Goal: Transaction & Acquisition: Purchase product/service

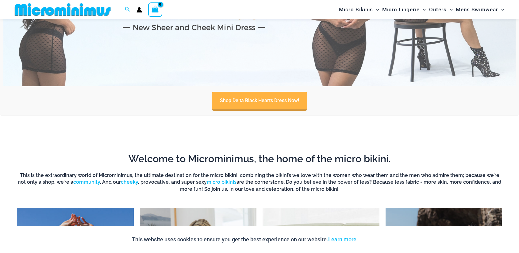
scroll to position [333, 0]
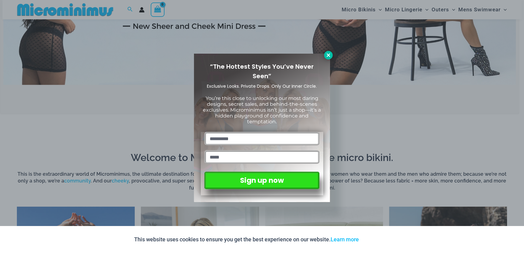
click at [330, 54] on icon at bounding box center [329, 55] width 6 height 6
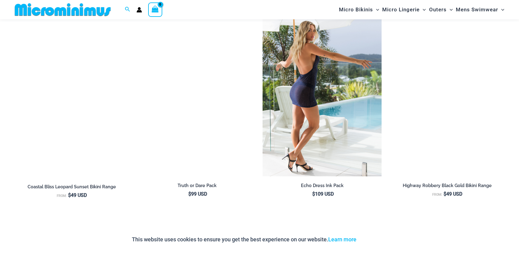
scroll to position [793, 0]
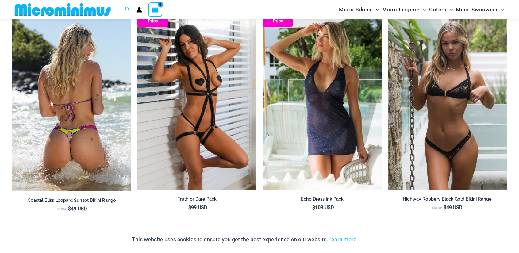
click at [88, 125] on img at bounding box center [71, 101] width 119 height 180
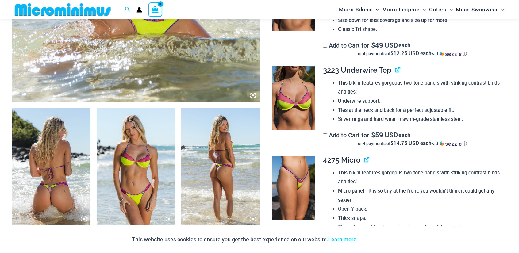
scroll to position [338, 0]
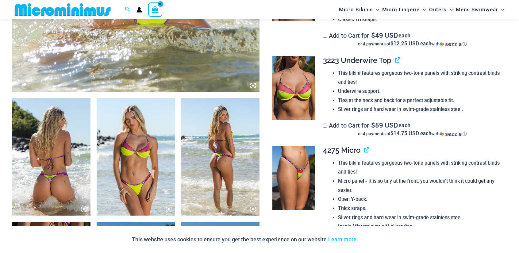
click at [253, 207] on icon at bounding box center [253, 210] width 6 height 6
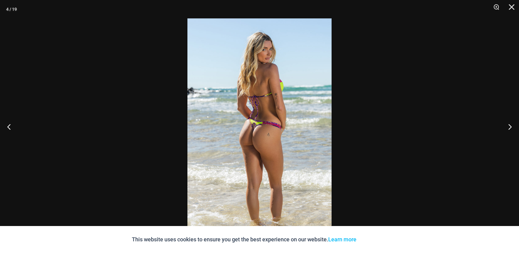
click at [292, 114] on img at bounding box center [259, 126] width 144 height 216
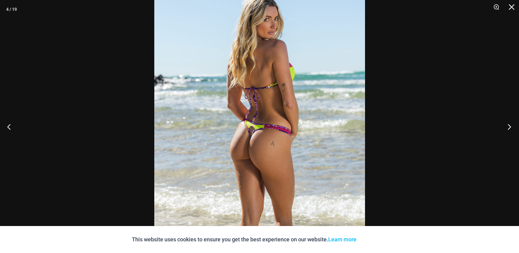
click at [508, 126] on button "Next" at bounding box center [507, 126] width 23 height 31
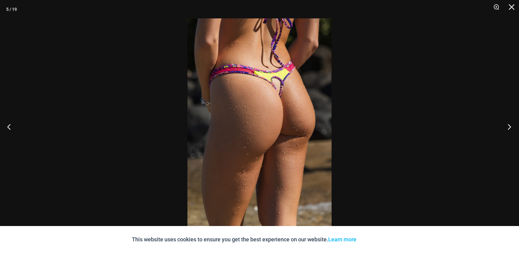
click at [510, 126] on button "Next" at bounding box center [507, 126] width 23 height 31
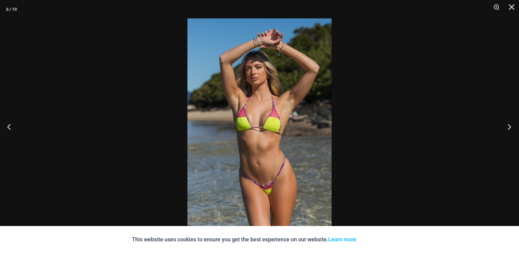
click at [510, 126] on button "Next" at bounding box center [507, 126] width 23 height 31
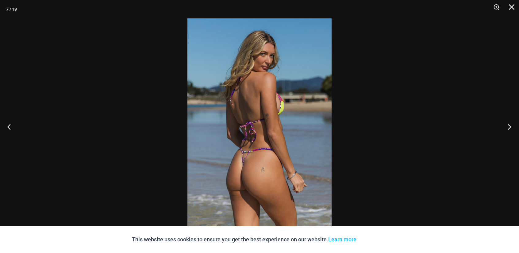
click at [510, 126] on button "Next" at bounding box center [507, 126] width 23 height 31
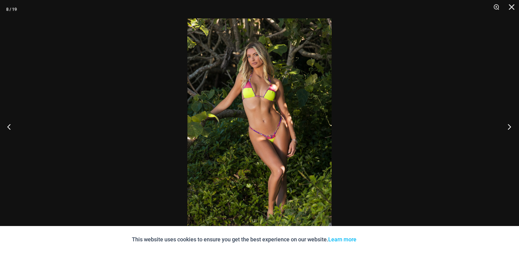
click at [510, 126] on button "Next" at bounding box center [507, 126] width 23 height 31
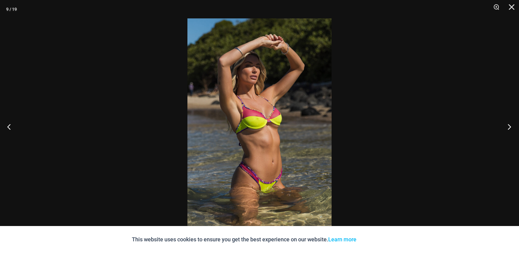
click at [510, 126] on button "Next" at bounding box center [507, 126] width 23 height 31
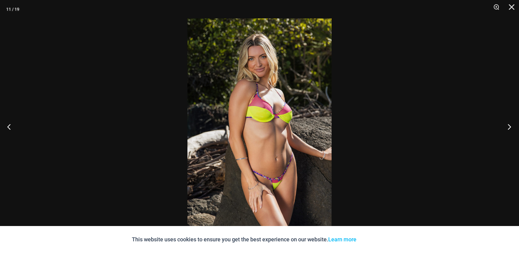
click at [510, 126] on button "Next" at bounding box center [507, 126] width 23 height 31
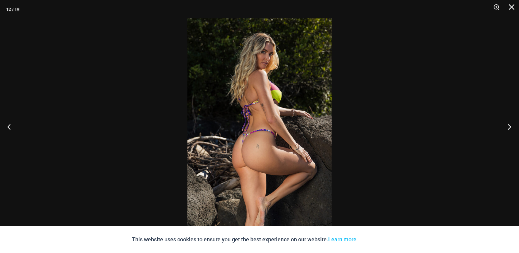
click at [510, 126] on button "Next" at bounding box center [507, 126] width 23 height 31
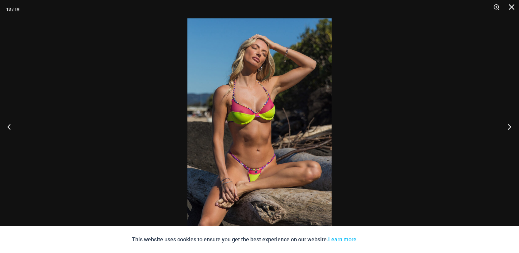
click at [510, 126] on button "Next" at bounding box center [507, 126] width 23 height 31
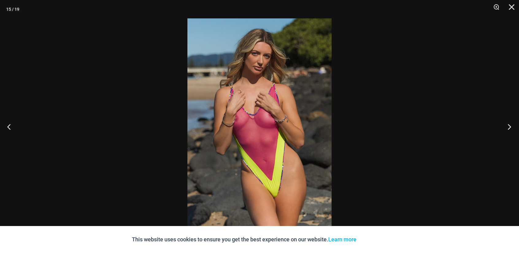
click at [510, 126] on button "Next" at bounding box center [507, 126] width 23 height 31
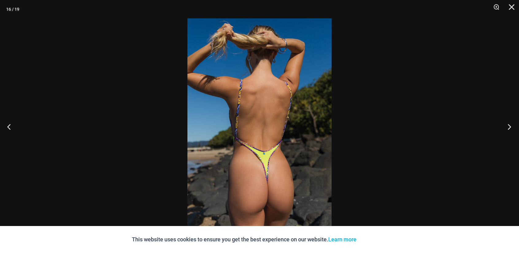
click at [510, 126] on button "Next" at bounding box center [507, 126] width 23 height 31
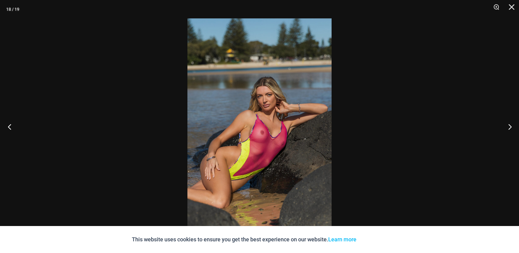
click at [10, 128] on button "Previous" at bounding box center [11, 126] width 23 height 31
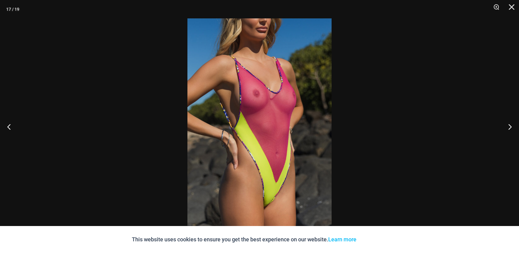
click at [278, 103] on img at bounding box center [259, 126] width 144 height 216
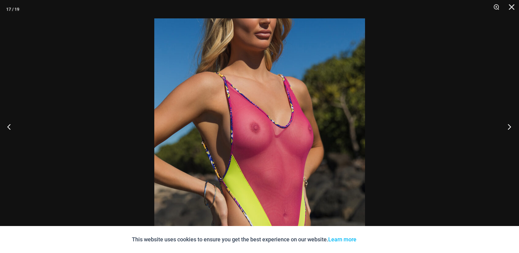
click at [510, 126] on button "Next" at bounding box center [507, 126] width 23 height 31
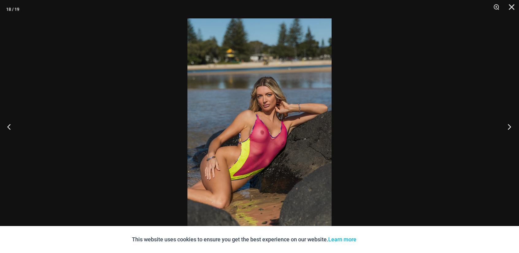
click at [510, 126] on button "Next" at bounding box center [507, 126] width 23 height 31
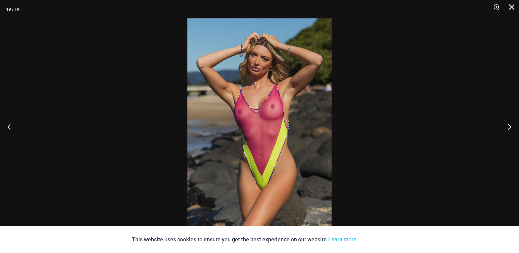
click at [510, 126] on button "Next" at bounding box center [507, 126] width 23 height 31
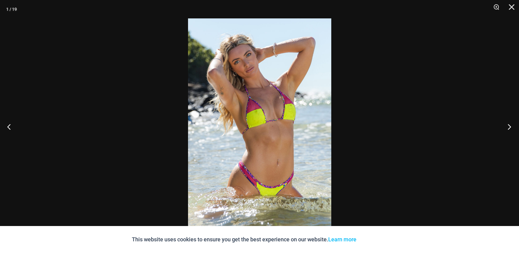
click at [510, 126] on button "Next" at bounding box center [507, 126] width 23 height 31
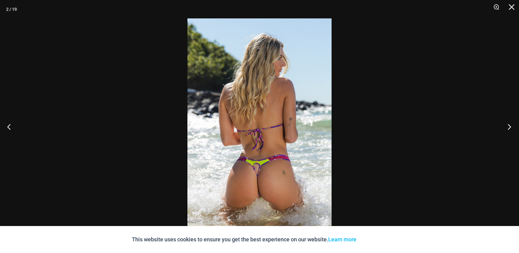
click at [510, 126] on button "Next" at bounding box center [507, 126] width 23 height 31
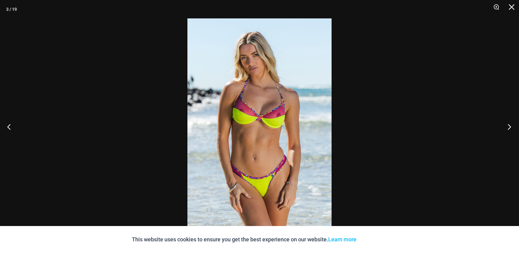
click at [510, 126] on button "Next" at bounding box center [507, 126] width 23 height 31
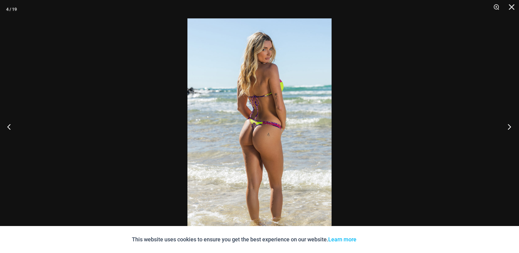
click at [510, 126] on button "Next" at bounding box center [507, 126] width 23 height 31
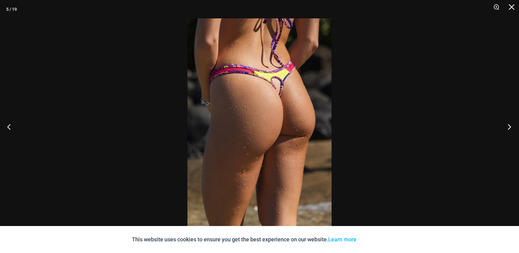
click at [510, 126] on button "Next" at bounding box center [507, 126] width 23 height 31
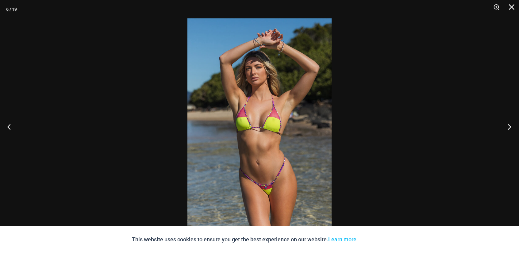
click at [510, 126] on button "Next" at bounding box center [507, 126] width 23 height 31
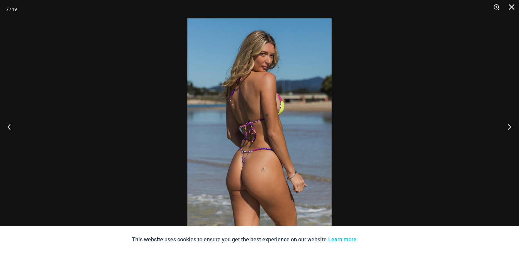
click at [510, 126] on button "Next" at bounding box center [507, 126] width 23 height 31
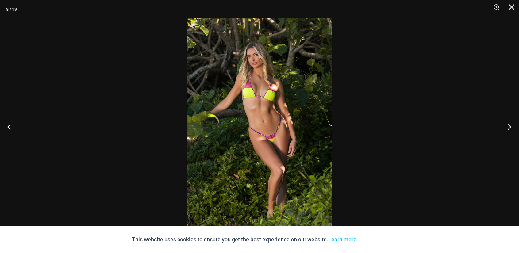
click at [510, 126] on button "Next" at bounding box center [507, 126] width 23 height 31
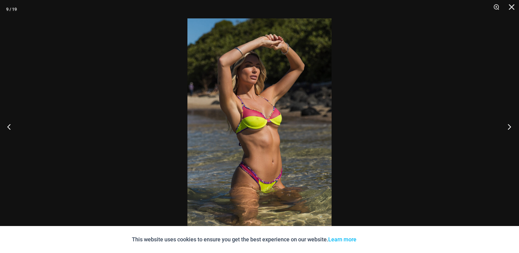
click at [510, 126] on button "Next" at bounding box center [507, 126] width 23 height 31
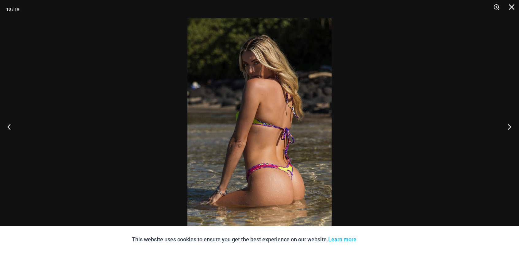
click at [510, 126] on button "Next" at bounding box center [507, 126] width 23 height 31
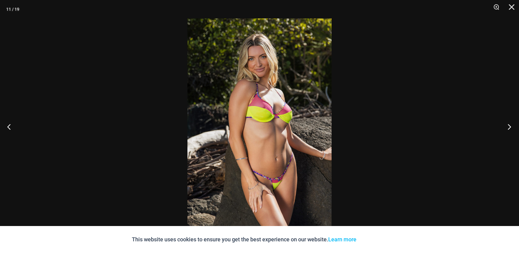
click at [510, 126] on button "Next" at bounding box center [507, 126] width 23 height 31
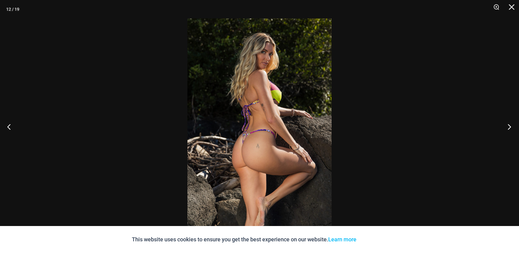
click at [510, 126] on button "Next" at bounding box center [507, 126] width 23 height 31
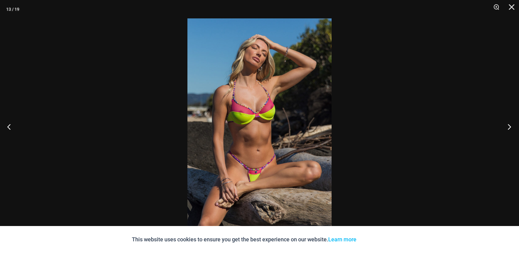
click at [510, 126] on button "Next" at bounding box center [507, 126] width 23 height 31
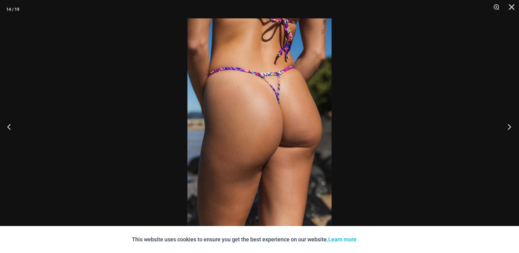
click at [510, 126] on button "Next" at bounding box center [507, 126] width 23 height 31
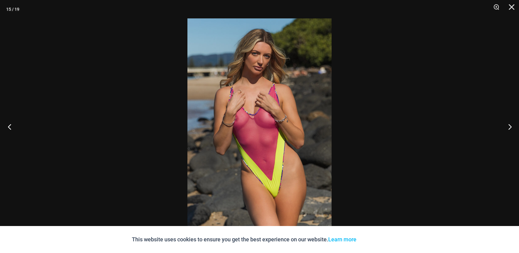
click at [9, 122] on button "Previous" at bounding box center [11, 126] width 23 height 31
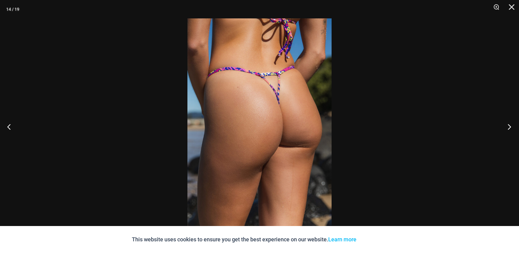
click at [509, 126] on button "Next" at bounding box center [507, 126] width 23 height 31
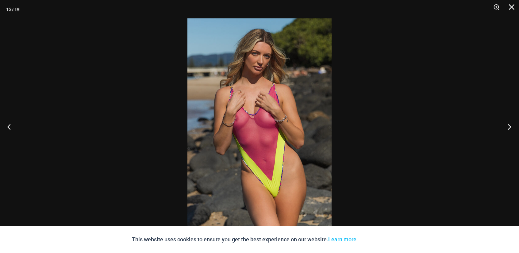
click at [509, 126] on button "Next" at bounding box center [507, 126] width 23 height 31
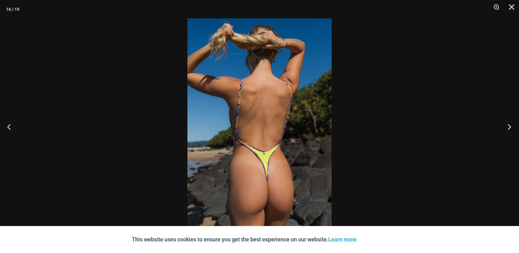
click at [509, 126] on button "Next" at bounding box center [507, 126] width 23 height 31
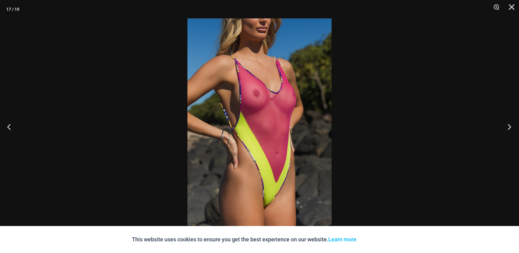
click at [509, 126] on button "Next" at bounding box center [507, 126] width 23 height 31
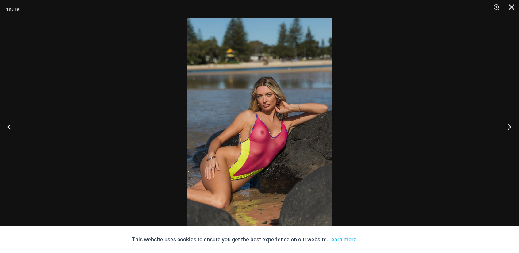
click at [509, 126] on button "Next" at bounding box center [507, 126] width 23 height 31
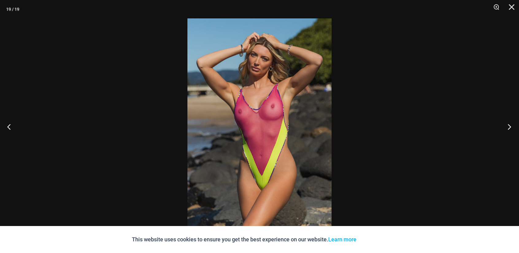
click at [509, 126] on button "Next" at bounding box center [507, 126] width 23 height 31
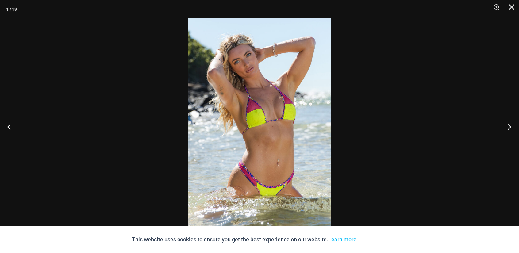
click at [509, 126] on button "Next" at bounding box center [507, 126] width 23 height 31
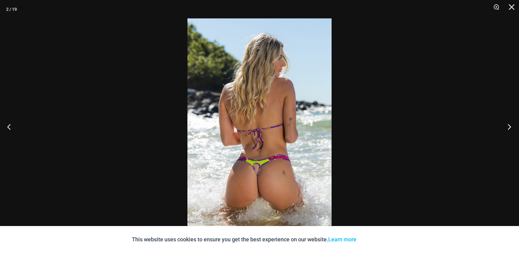
click at [509, 126] on button "Next" at bounding box center [507, 126] width 23 height 31
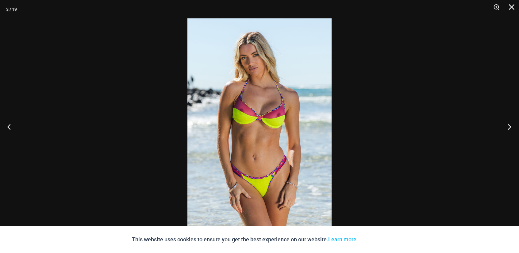
click at [509, 126] on button "Next" at bounding box center [507, 126] width 23 height 31
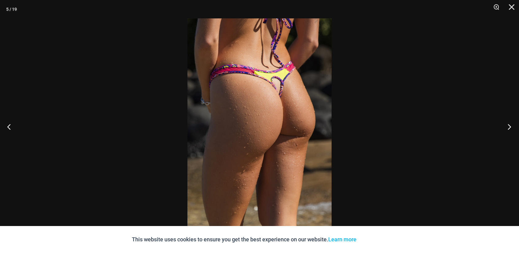
click at [509, 126] on button "Next" at bounding box center [507, 126] width 23 height 31
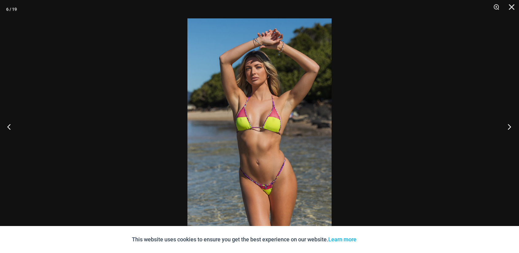
click at [509, 126] on button "Next" at bounding box center [507, 126] width 23 height 31
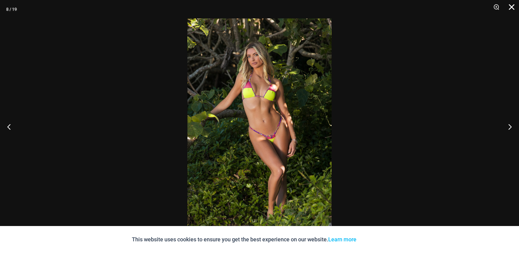
click at [516, 6] on button "Close" at bounding box center [509, 9] width 15 height 18
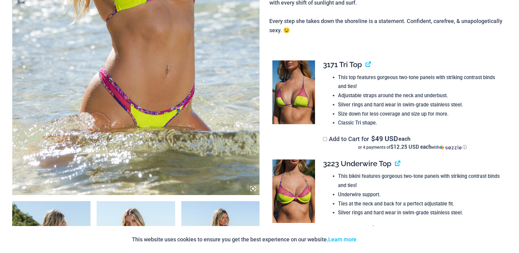
scroll to position [0, 0]
